Goal: Find specific page/section: Find specific page/section

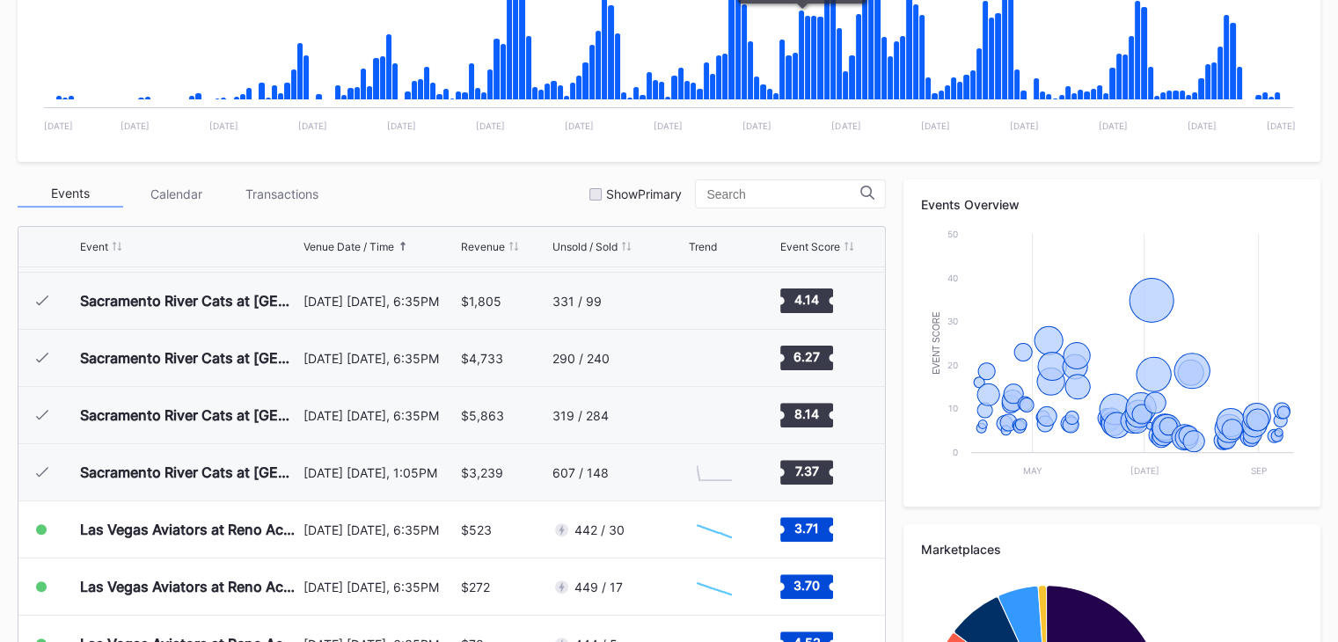
scroll to position [464, 0]
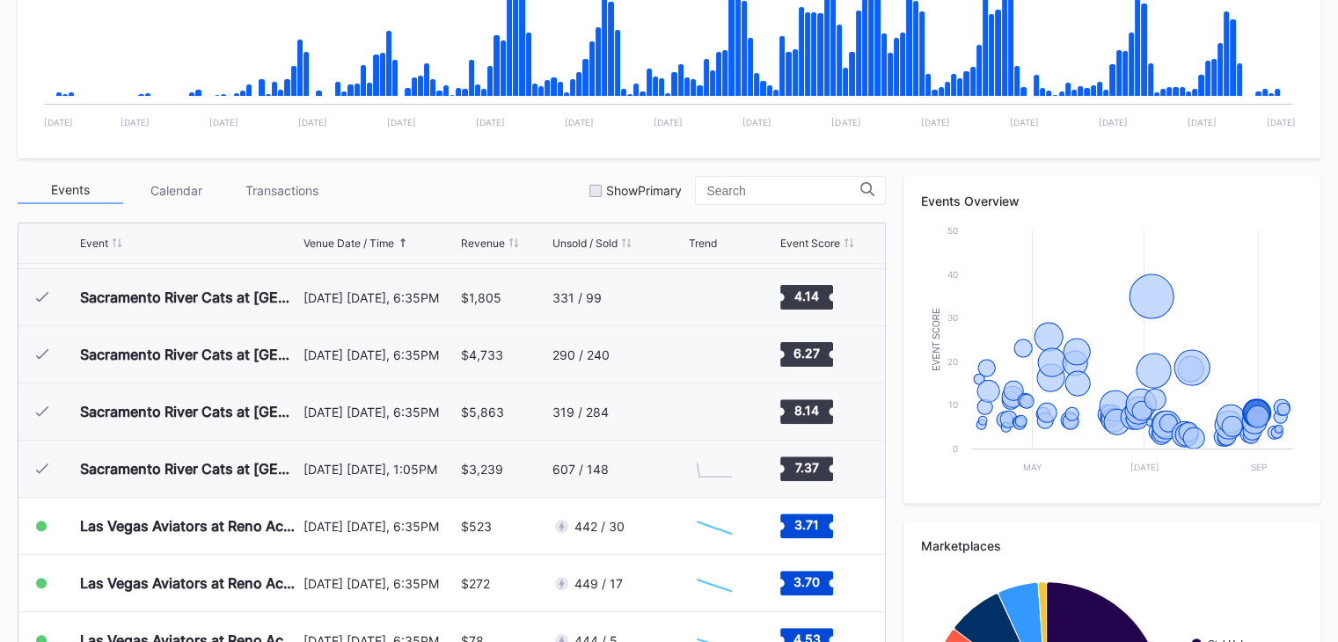
click at [887, 498] on div "Events Calendar Transactions Show Primary Event Venue Date / Time Revenue Unsol…" at bounding box center [669, 512] width 1303 height 672
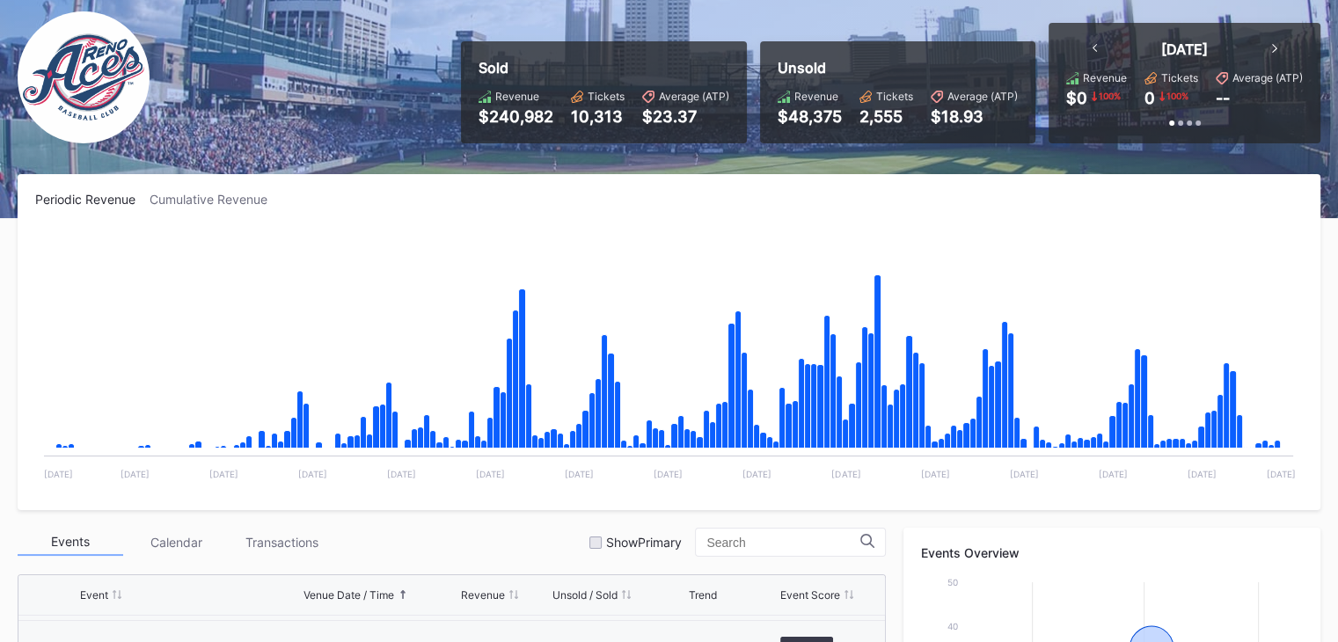
scroll to position [0, 0]
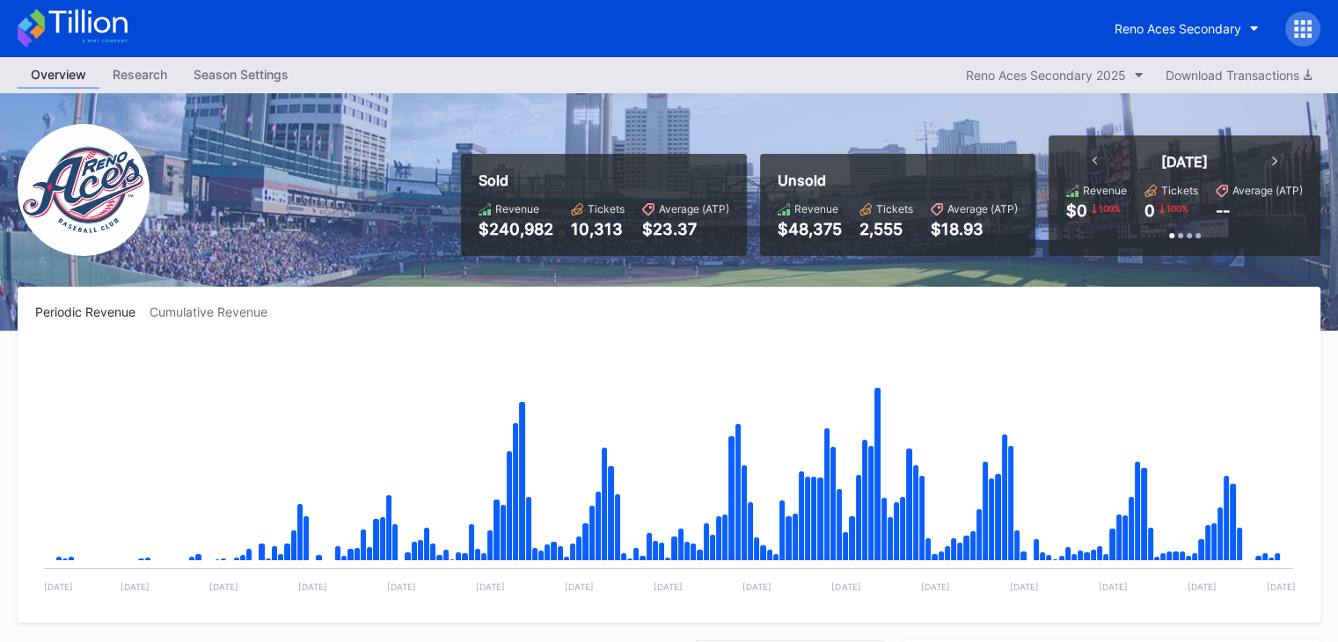
click at [104, 23] on icon at bounding box center [73, 28] width 110 height 39
